Goal: Task Accomplishment & Management: Manage account settings

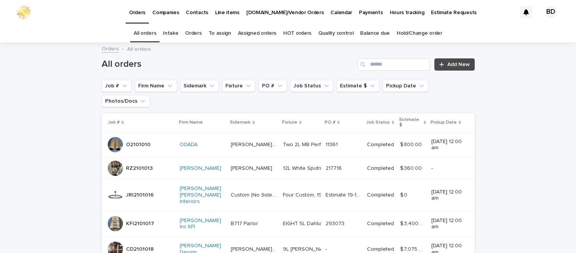
click at [197, 32] on link "Orders" at bounding box center [193, 33] width 16 height 18
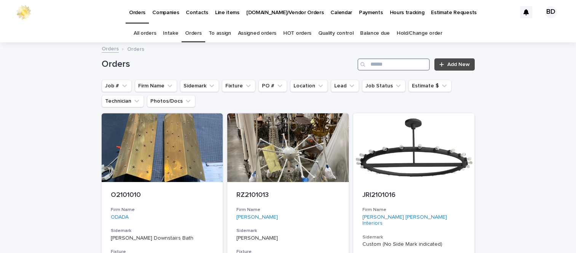
click at [420, 64] on input "Search" at bounding box center [394, 64] width 72 height 12
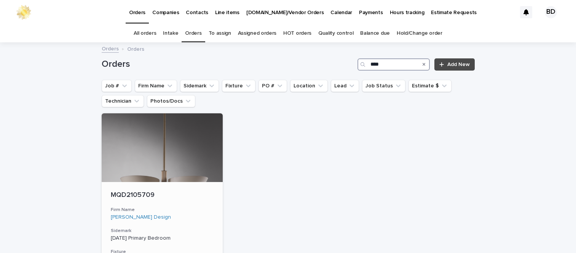
type input "****"
click at [125, 194] on p "MQD2105709" at bounding box center [162, 195] width 103 height 8
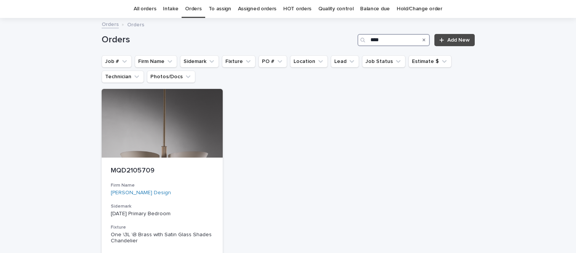
drag, startPoint x: 382, startPoint y: 39, endPoint x: 318, endPoint y: 39, distance: 63.6
click at [318, 39] on div "Orders **** Add New" at bounding box center [288, 40] width 373 height 12
click at [140, 61] on button "Firm Name" at bounding box center [156, 61] width 42 height 12
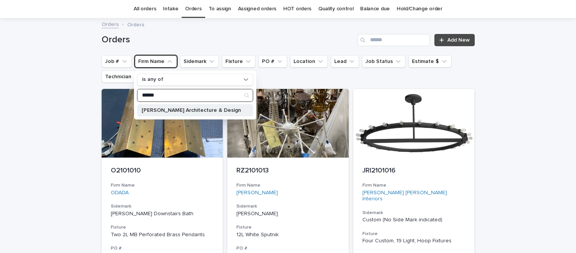
type input "******"
click at [164, 109] on p "[PERSON_NAME] Architecture & Design" at bounding box center [191, 109] width 99 height 5
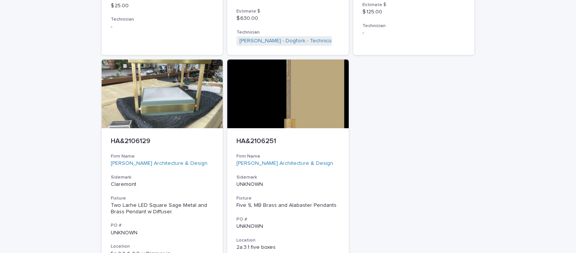
scroll to position [668, 0]
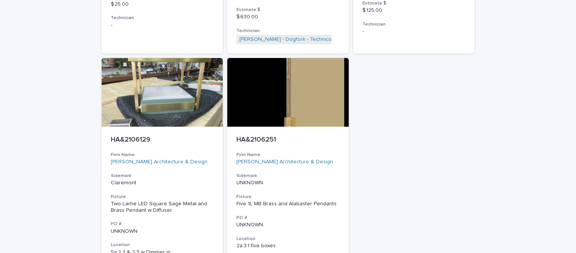
click at [141, 136] on p "HA&2106129" at bounding box center [162, 140] width 103 height 8
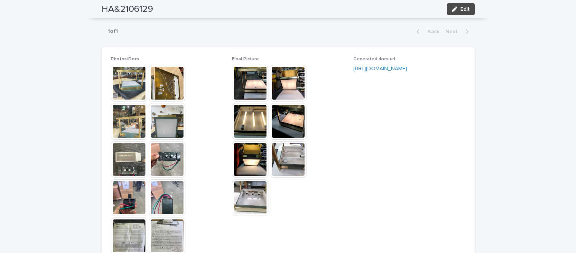
scroll to position [653, 0]
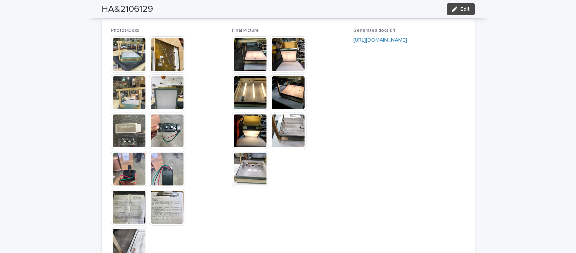
click at [251, 158] on img at bounding box center [250, 168] width 37 height 37
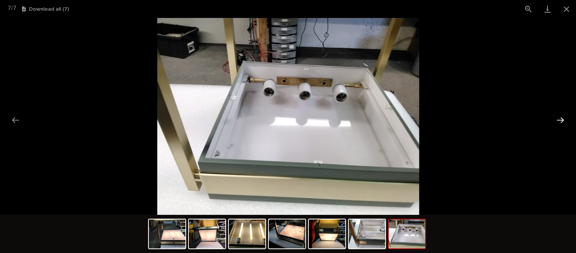
click at [561, 117] on button "Next slide" at bounding box center [561, 119] width 16 height 15
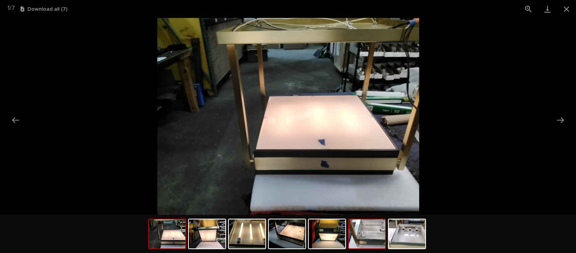
click at [376, 233] on img at bounding box center [367, 233] width 37 height 29
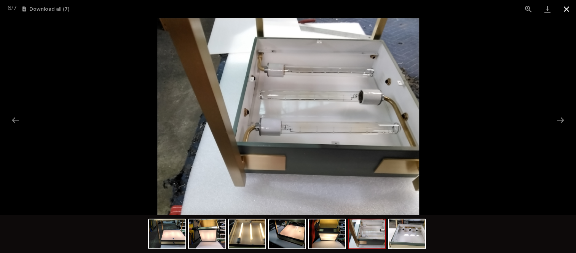
click at [567, 6] on button "Close gallery" at bounding box center [566, 9] width 19 height 18
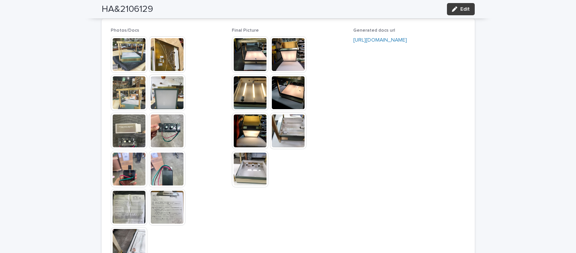
click at [461, 8] on span "Edit" at bounding box center [465, 8] width 10 height 5
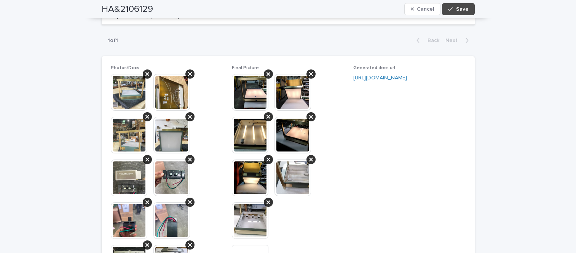
scroll to position [754, 0]
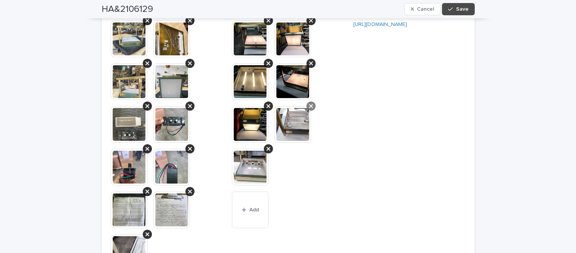
click at [309, 104] on icon at bounding box center [311, 106] width 4 height 6
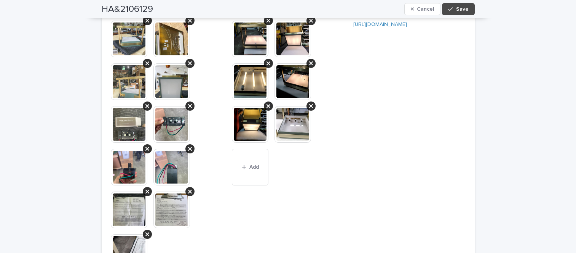
click at [243, 84] on img at bounding box center [250, 81] width 37 height 37
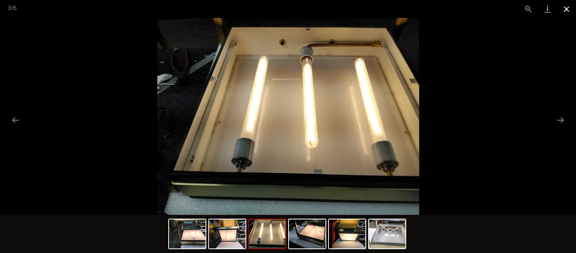
click at [565, 10] on button "Close gallery" at bounding box center [566, 9] width 19 height 18
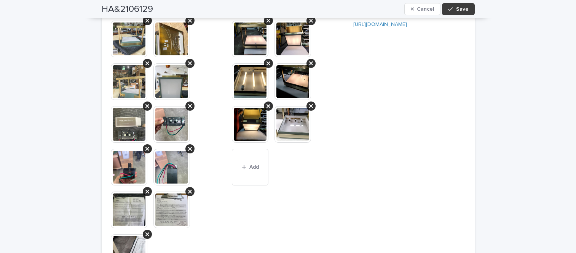
click at [456, 6] on span "Save" at bounding box center [462, 8] width 13 height 5
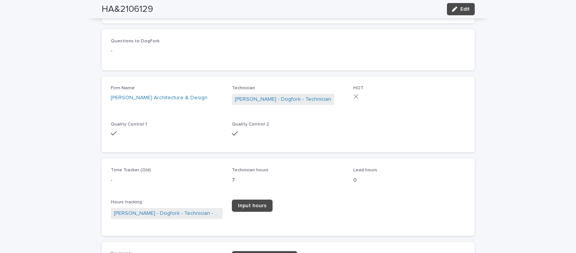
scroll to position [953, 0]
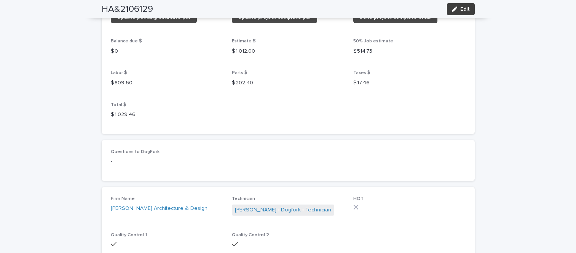
click at [460, 8] on span "Edit" at bounding box center [465, 8] width 10 height 5
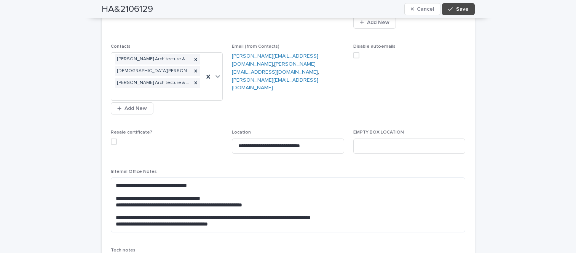
scroll to position [22, 0]
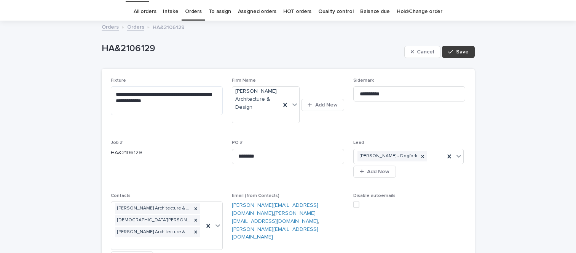
click at [456, 51] on span "Save" at bounding box center [462, 51] width 13 height 5
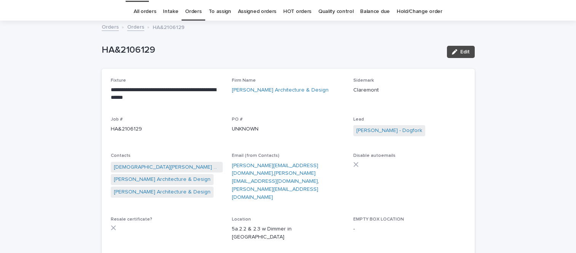
click at [333, 11] on link "Quality control" at bounding box center [335, 12] width 35 height 18
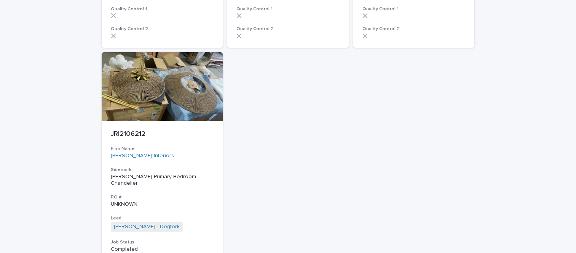
scroll to position [1845, 0]
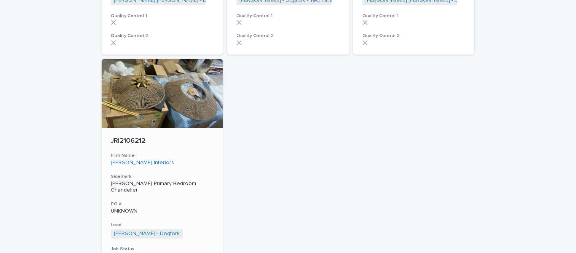
click at [132, 137] on p "JRI2106212" at bounding box center [162, 141] width 103 height 8
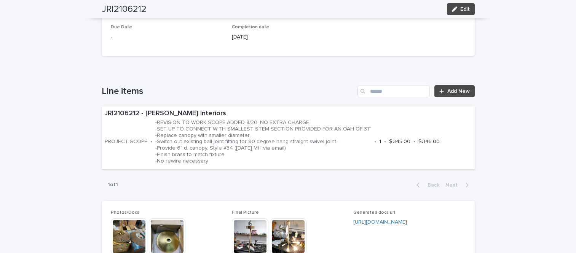
scroll to position [428, 0]
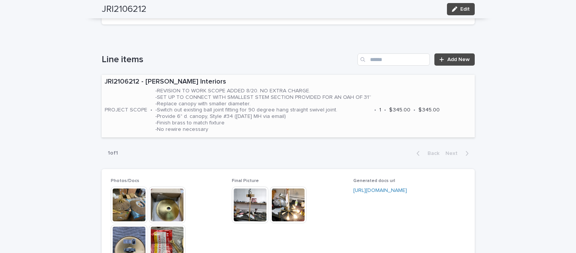
click at [445, 86] on div "JRI2106212 - [PERSON_NAME] Interiors PROJECT SCOPE • -REVISION TO WORK SCOPE AD…" at bounding box center [288, 106] width 373 height 62
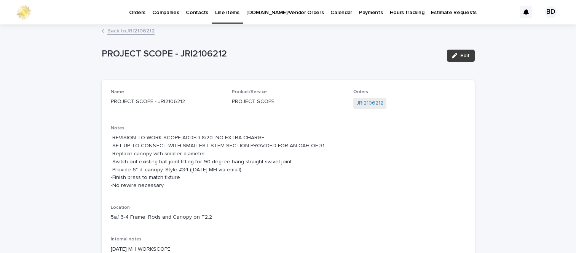
click at [466, 57] on span "Edit" at bounding box center [465, 55] width 10 height 5
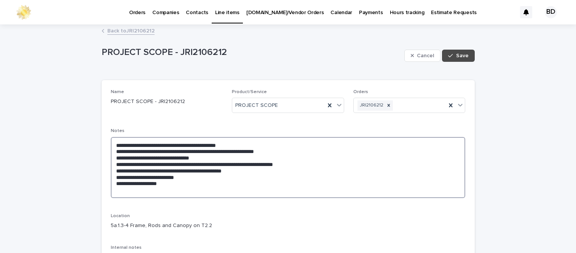
click at [345, 152] on textarea "**********" at bounding box center [288, 167] width 355 height 61
click at [272, 151] on textarea "**********" at bounding box center [288, 167] width 355 height 61
click at [328, 153] on textarea "**********" at bounding box center [288, 167] width 355 height 61
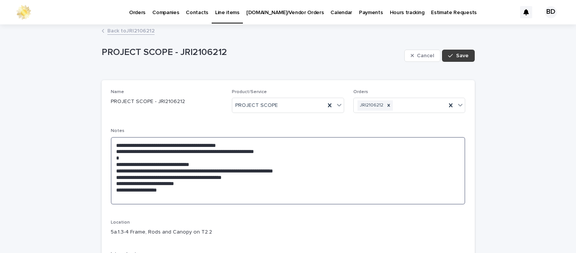
type textarea "**********"
click at [461, 56] on span "Save" at bounding box center [462, 55] width 13 height 5
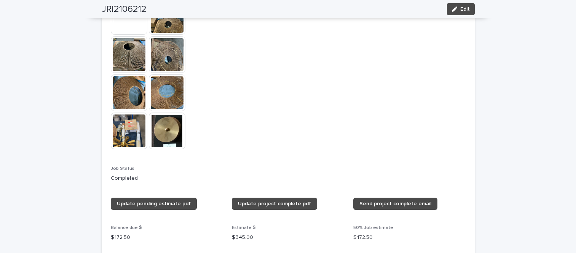
scroll to position [1130, 0]
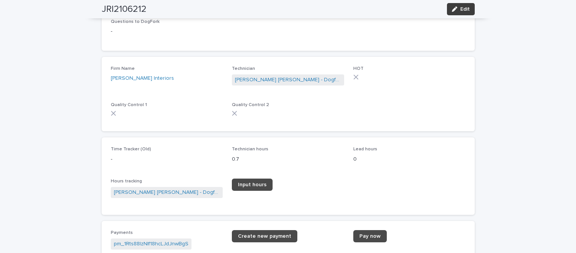
click at [462, 9] on span "Edit" at bounding box center [465, 8] width 10 height 5
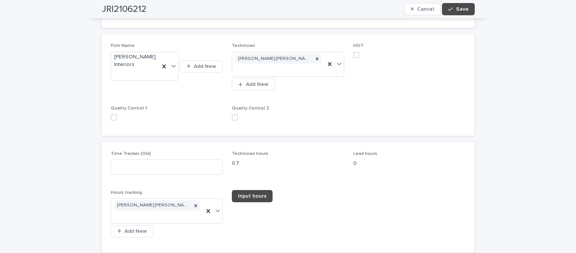
scroll to position [1344, 0]
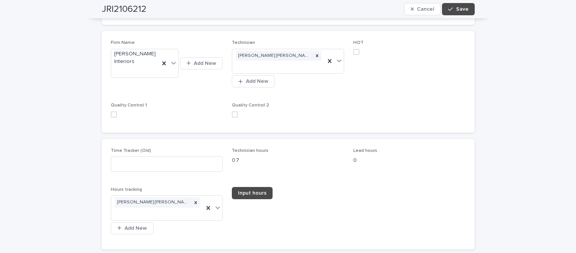
click at [232, 111] on span at bounding box center [235, 114] width 6 height 6
click at [107, 101] on div "Firm Name [PERSON_NAME] Interiors Add New Technician [PERSON_NAME] [PERSON_NAME…" at bounding box center [288, 81] width 373 height 101
click at [111, 111] on span at bounding box center [114, 114] width 6 height 6
click at [461, 10] on span "Save" at bounding box center [462, 8] width 13 height 5
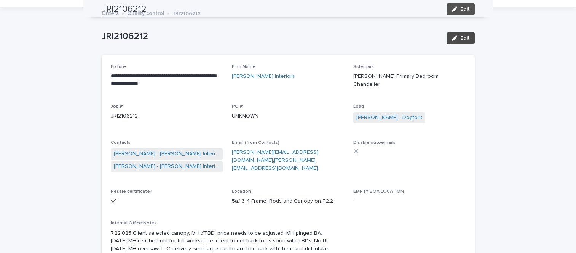
scroll to position [0, 0]
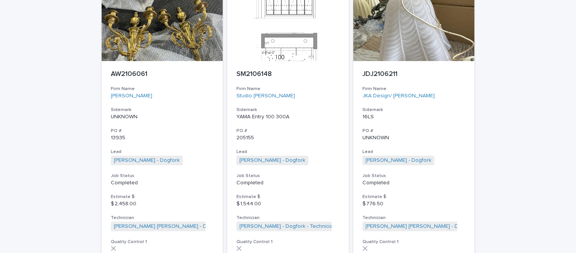
scroll to position [1568, 0]
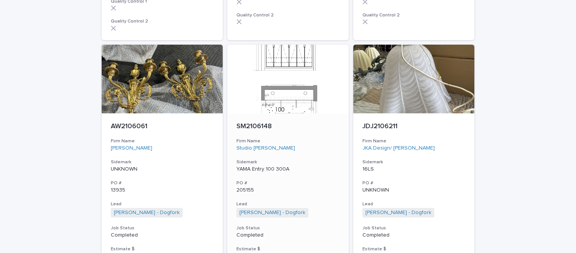
click at [246, 121] on div "SM2106148" at bounding box center [288, 126] width 103 height 10
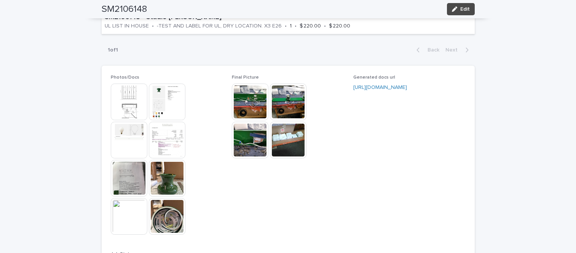
scroll to position [556, 0]
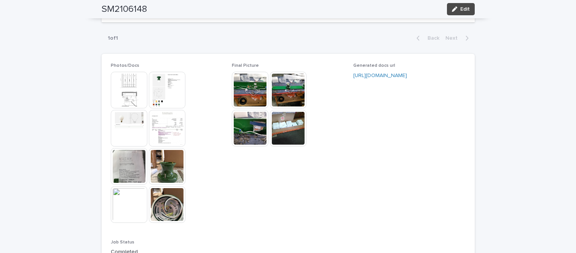
click at [254, 98] on img at bounding box center [250, 90] width 37 height 37
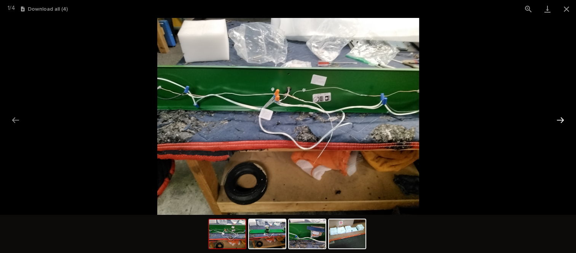
click at [563, 119] on button "Next slide" at bounding box center [561, 119] width 16 height 15
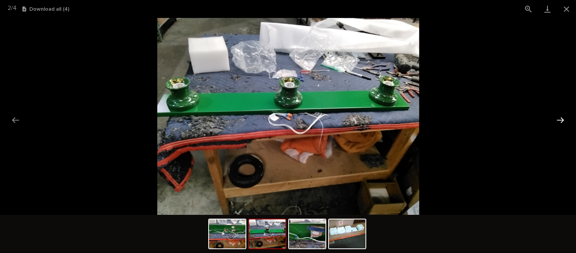
click at [562, 118] on button "Next slide" at bounding box center [561, 119] width 16 height 15
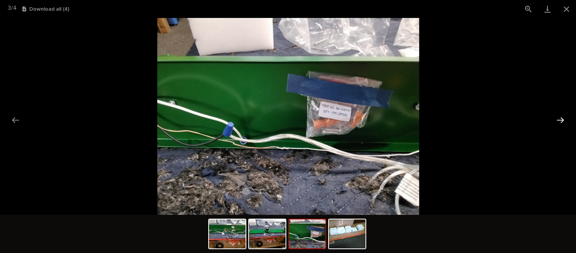
click at [562, 118] on button "Next slide" at bounding box center [561, 119] width 16 height 15
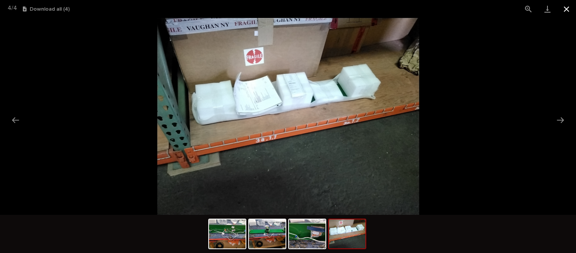
click at [564, 11] on button "Close gallery" at bounding box center [566, 9] width 19 height 18
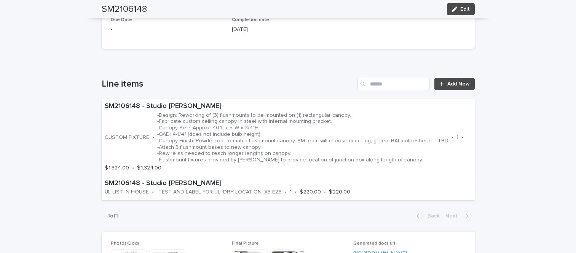
scroll to position [189, 0]
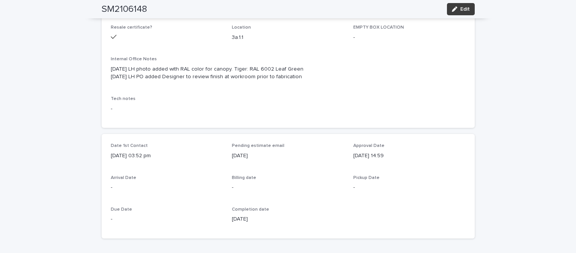
click at [461, 5] on button "Edit" at bounding box center [461, 9] width 28 height 12
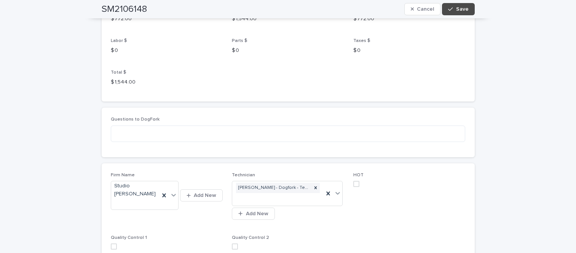
scroll to position [1131, 0]
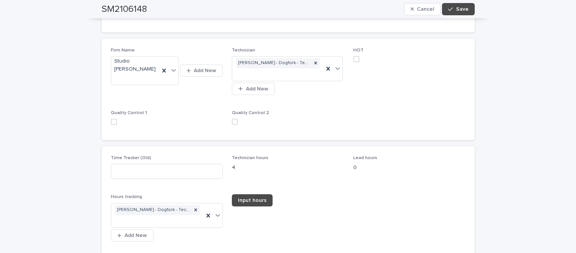
click at [235, 118] on span at bounding box center [235, 121] width 6 height 6
click at [111, 118] on span at bounding box center [114, 121] width 6 height 6
click at [449, 8] on icon "button" at bounding box center [450, 8] width 5 height 5
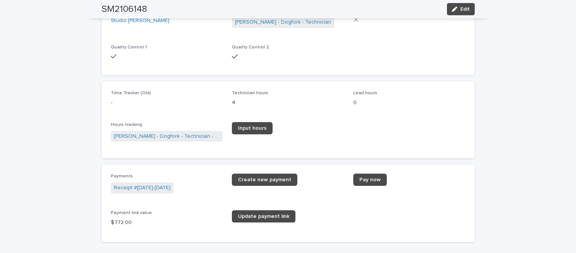
scroll to position [1049, 0]
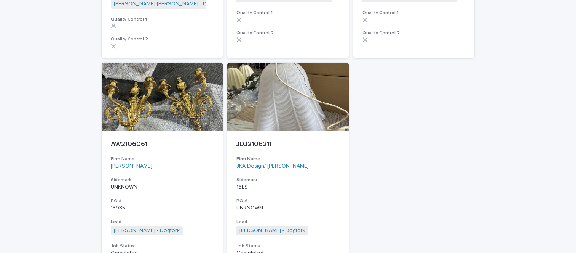
scroll to position [1562, 0]
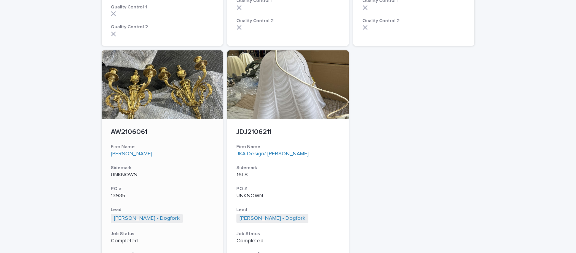
click at [127, 128] on p "AW2106061" at bounding box center [162, 132] width 103 height 8
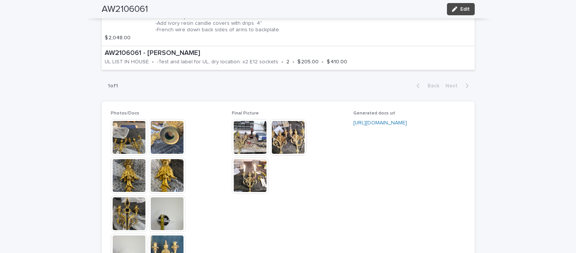
scroll to position [526, 0]
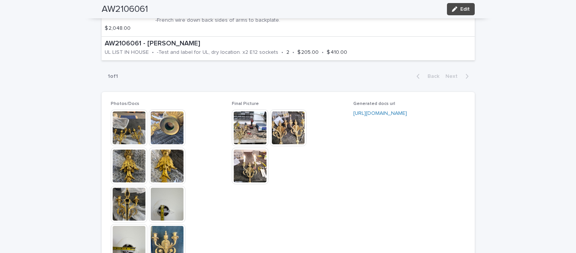
click at [279, 121] on img at bounding box center [288, 127] width 37 height 37
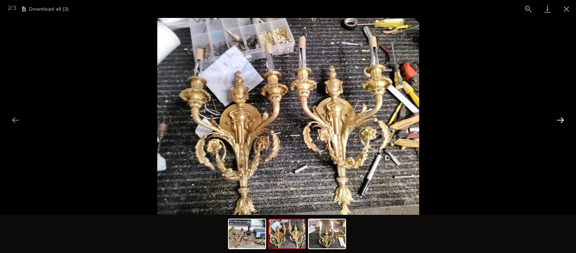
click at [562, 118] on button "Next slide" at bounding box center [561, 119] width 16 height 15
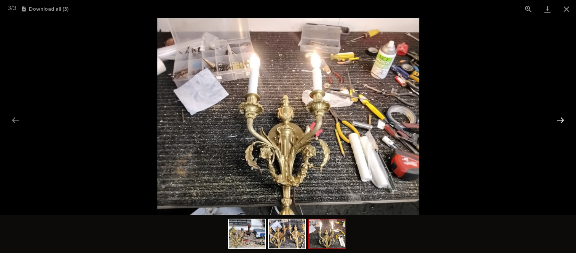
click at [562, 118] on button "Next slide" at bounding box center [561, 119] width 16 height 15
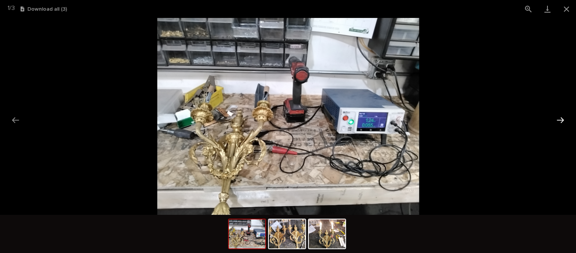
click at [562, 118] on button "Next slide" at bounding box center [561, 119] width 16 height 15
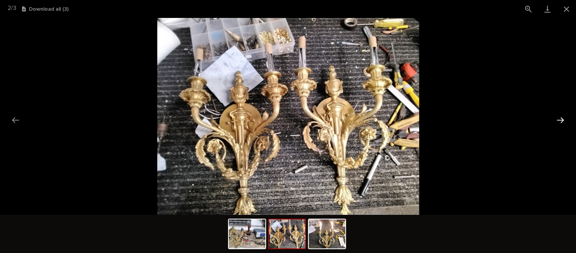
click at [562, 118] on button "Next slide" at bounding box center [561, 119] width 16 height 15
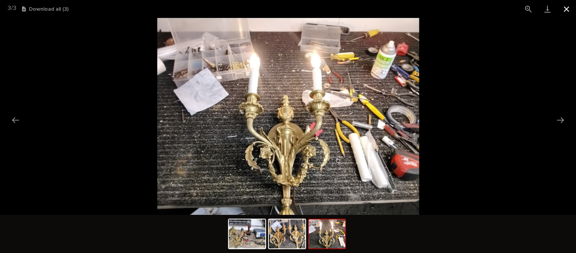
click at [569, 10] on button "Close gallery" at bounding box center [566, 9] width 19 height 18
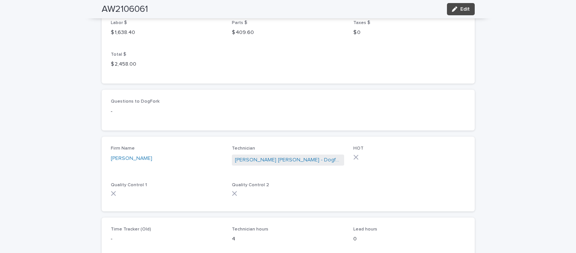
scroll to position [939, 0]
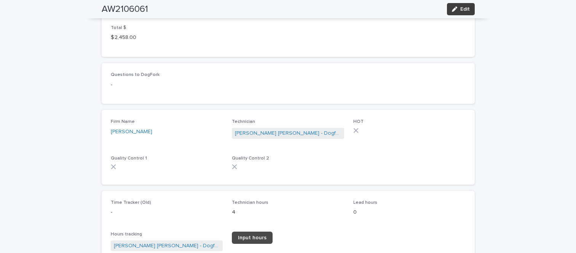
click at [453, 11] on icon "button" at bounding box center [454, 8] width 5 height 5
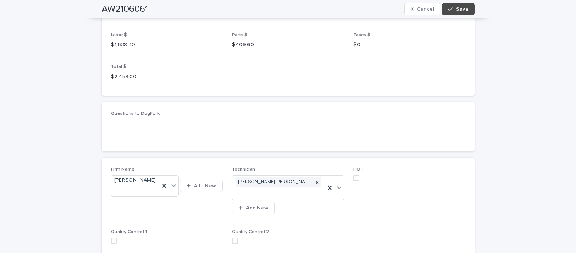
scroll to position [1119, 0]
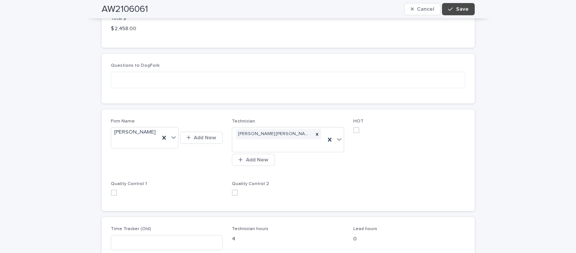
click at [234, 189] on span at bounding box center [235, 192] width 6 height 6
click at [111, 189] on span at bounding box center [114, 192] width 6 height 6
click at [461, 9] on span "Save" at bounding box center [462, 8] width 13 height 5
